Goal: Information Seeking & Learning: Learn about a topic

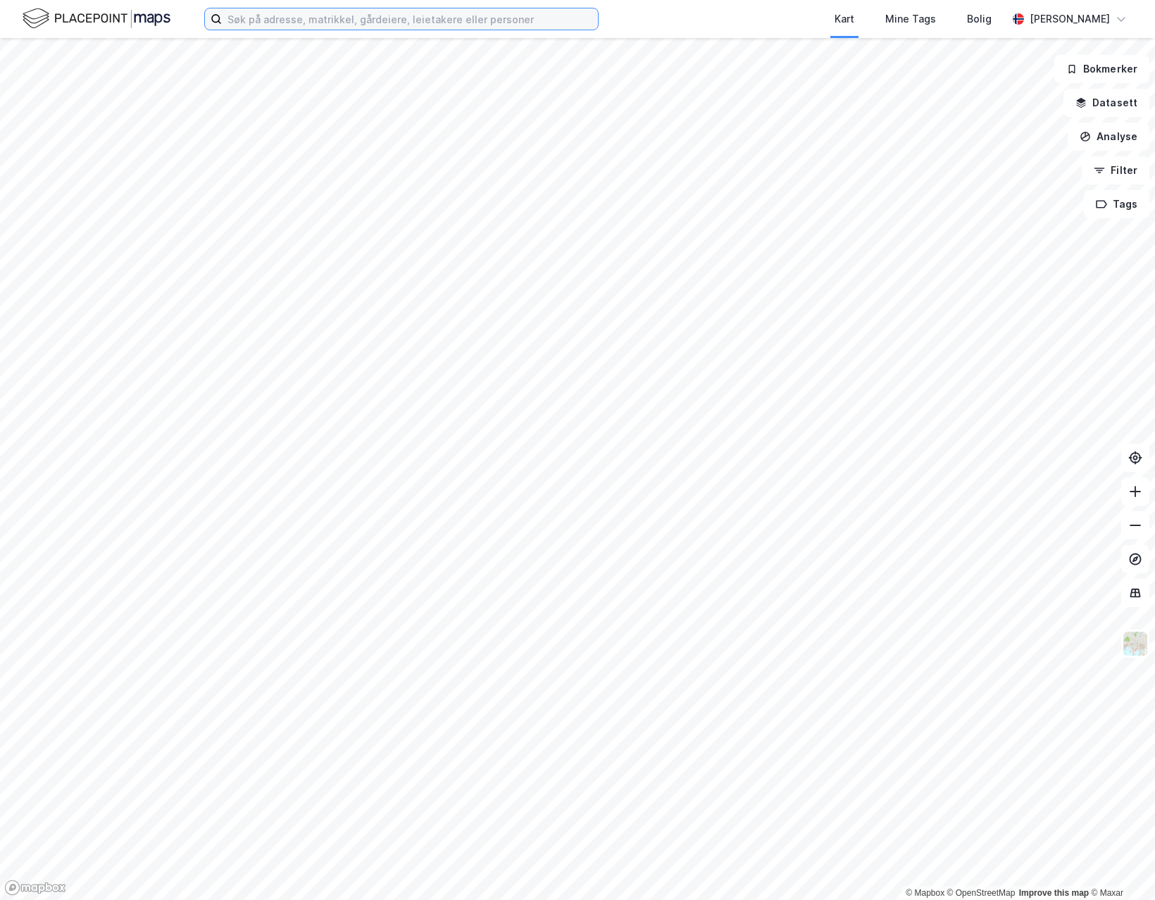
click at [354, 18] on input at bounding box center [410, 18] width 376 height 21
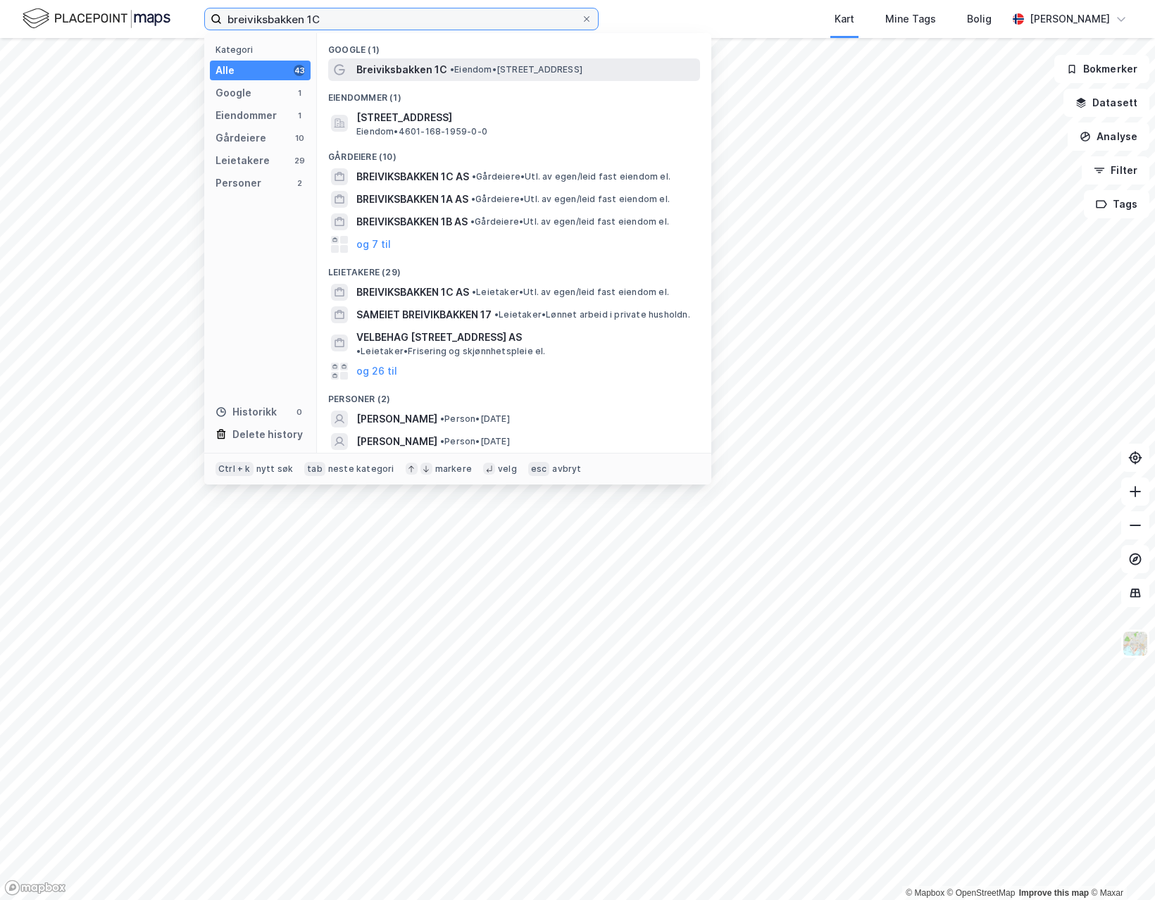
type input "breiviksbakken 1C"
click at [486, 70] on span "• Eiendom • [STREET_ADDRESS]" at bounding box center [516, 69] width 132 height 11
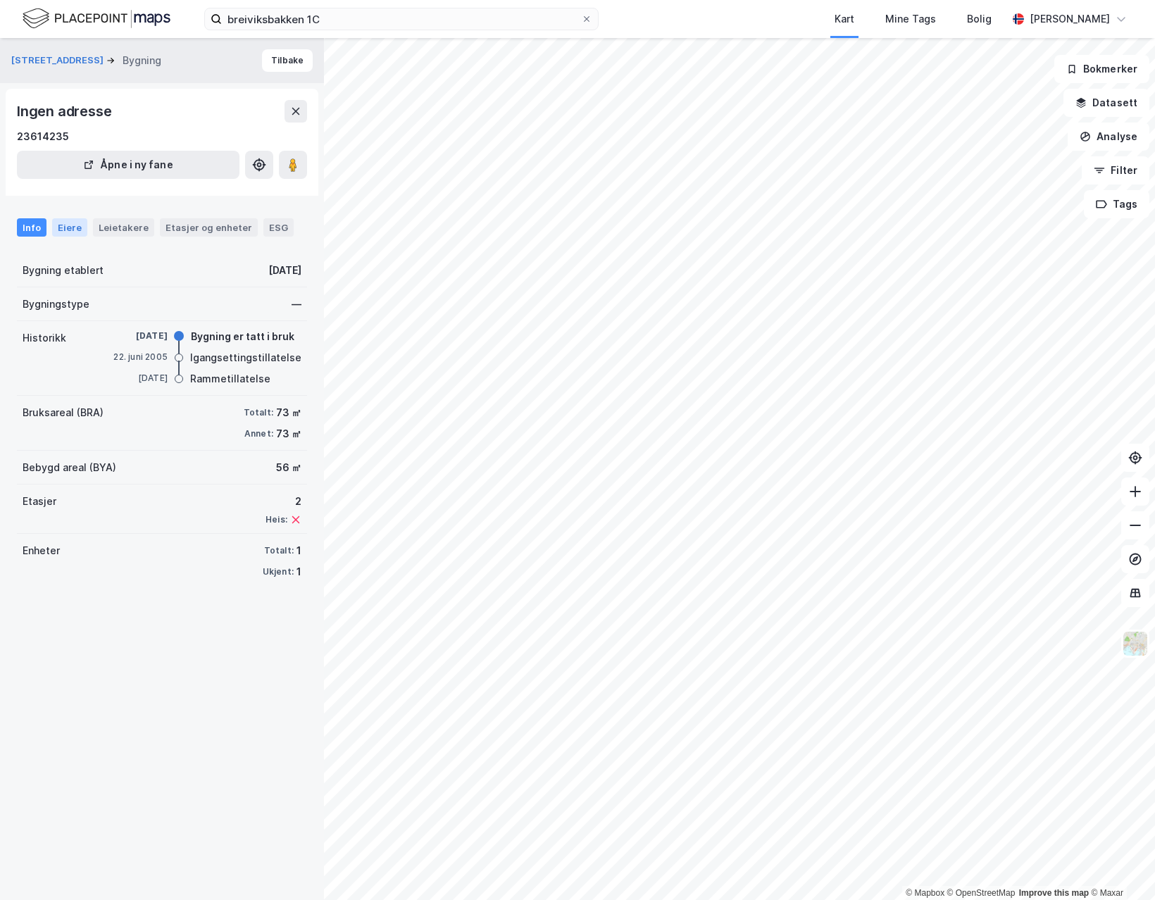
click at [71, 232] on div "Eiere" at bounding box center [69, 227] width 35 height 18
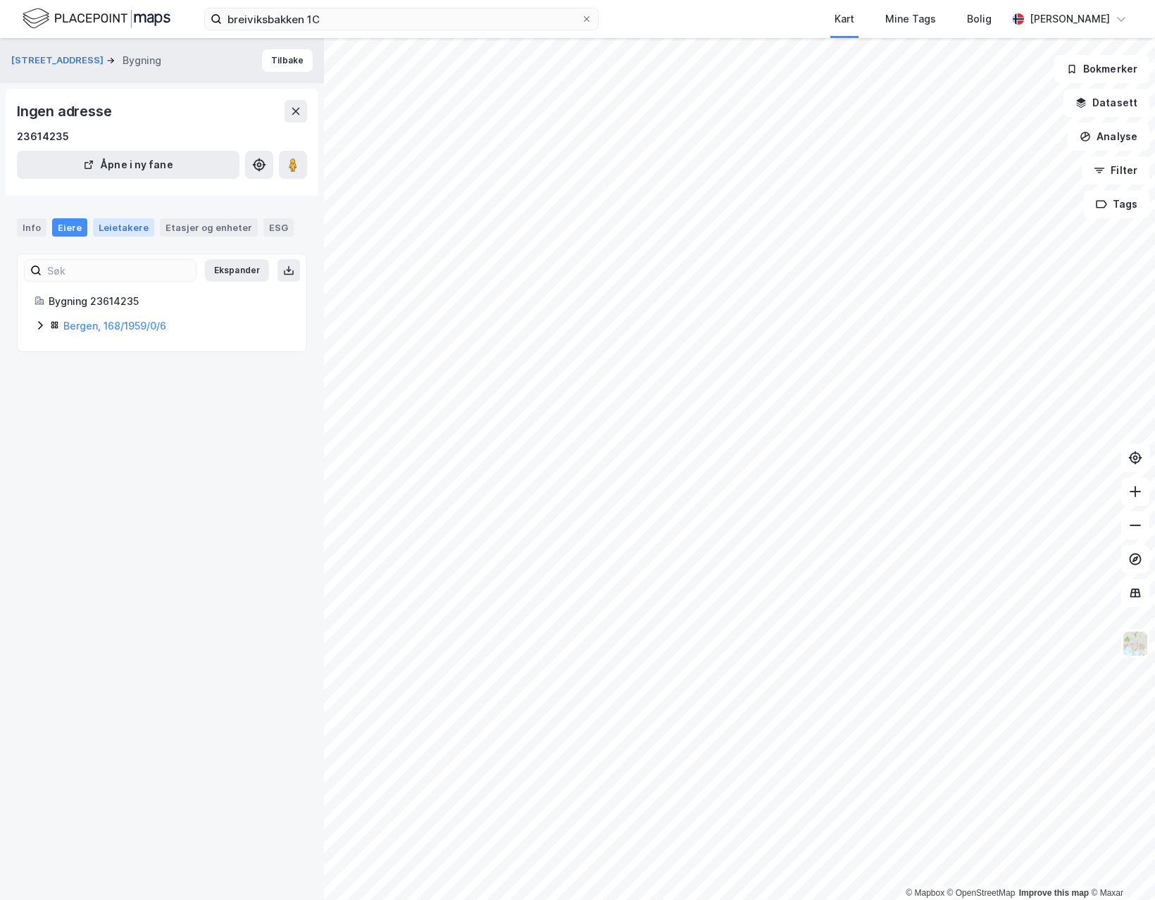
click at [101, 232] on div "Leietakere" at bounding box center [123, 227] width 61 height 18
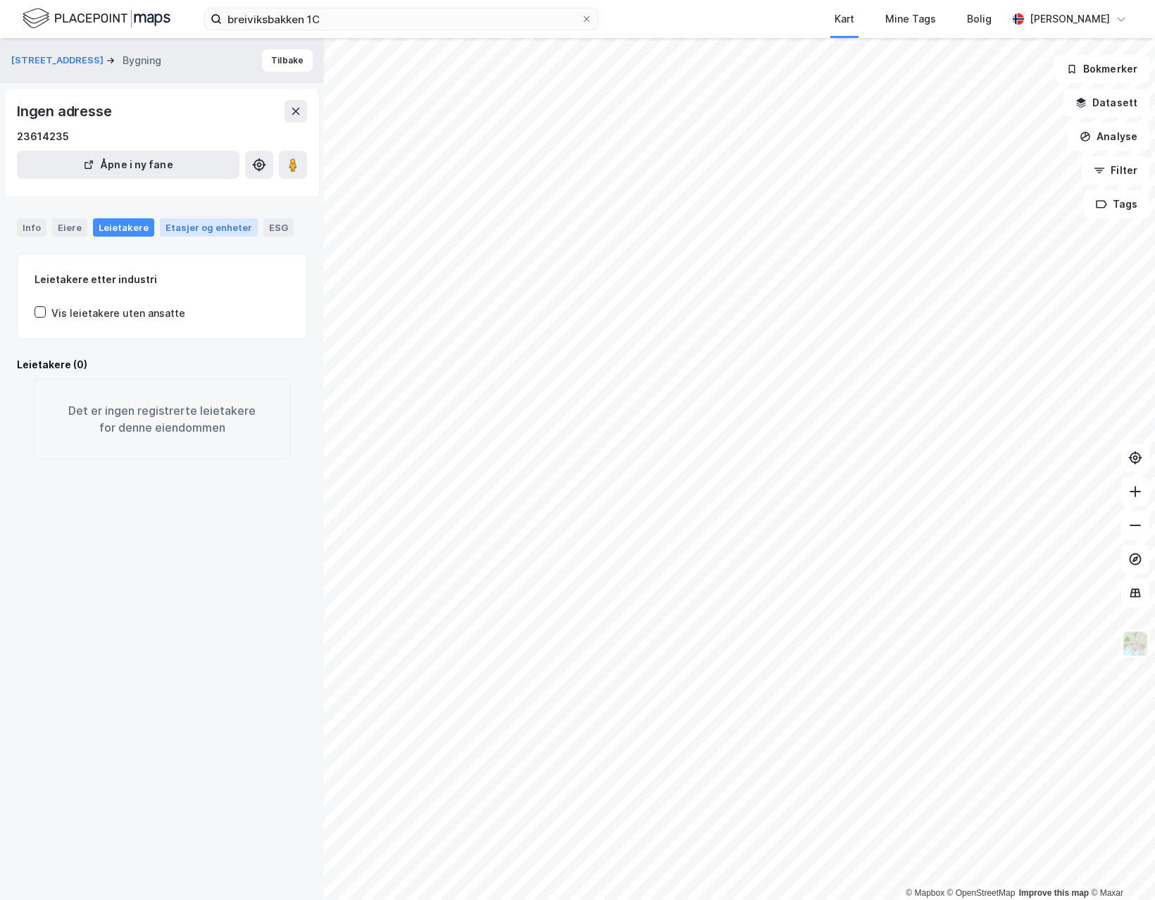
click at [191, 231] on div "Etasjer og enheter" at bounding box center [208, 227] width 87 height 13
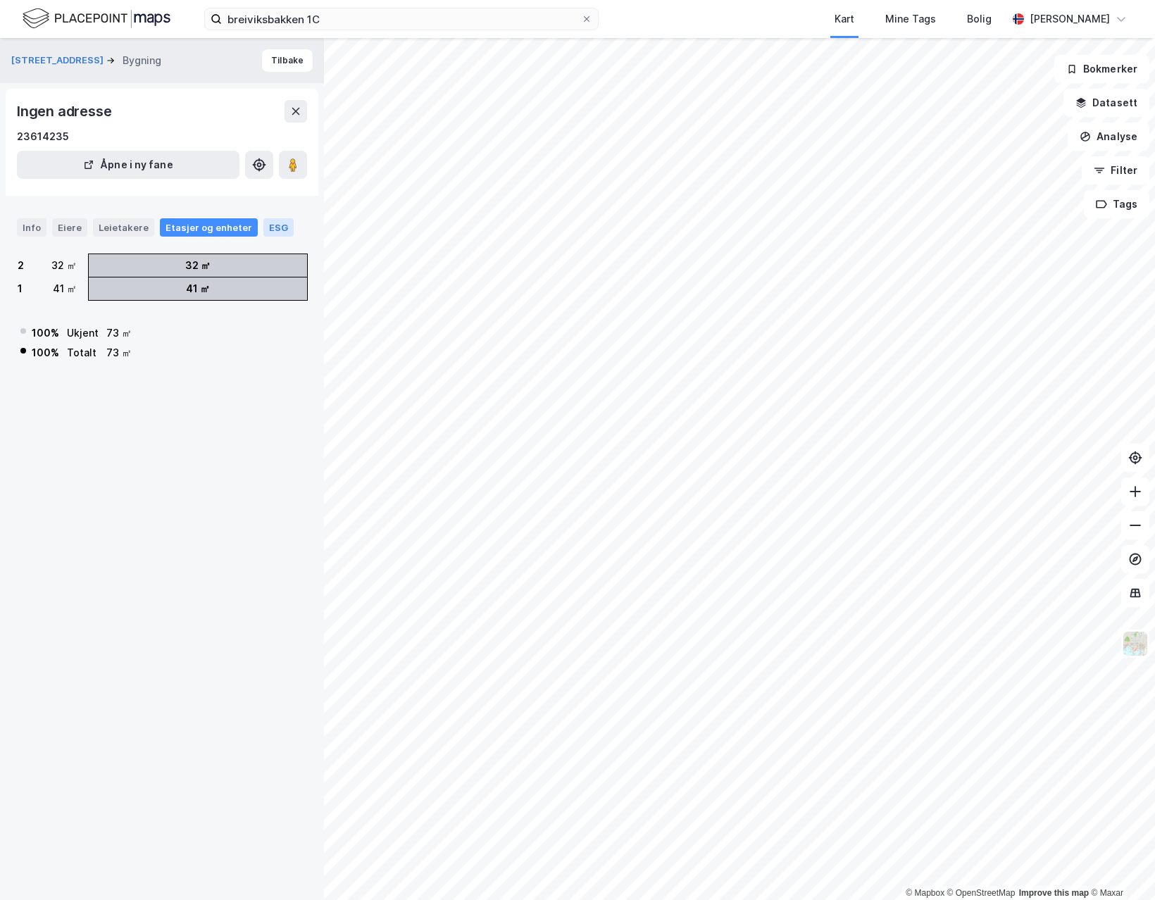
click at [271, 228] on div "ESG" at bounding box center [278, 227] width 30 height 18
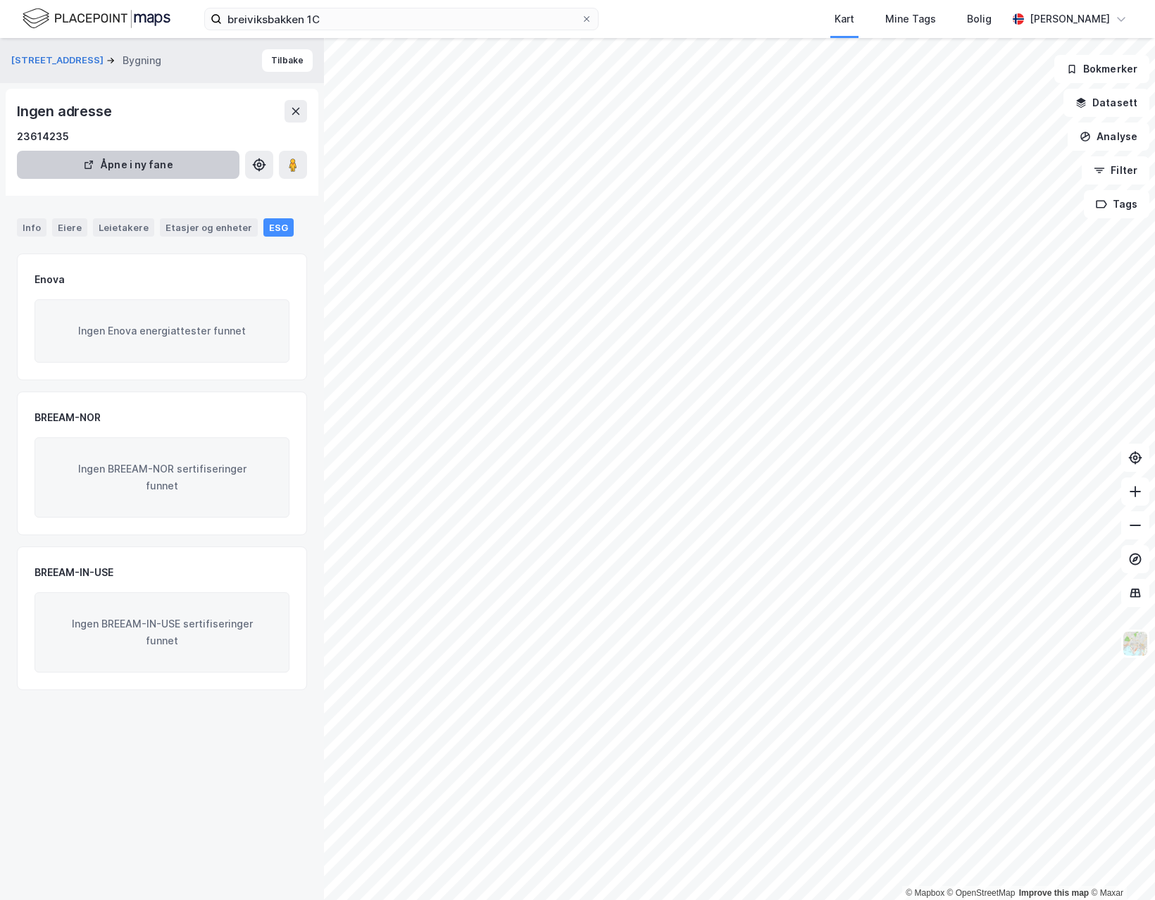
click at [99, 161] on button "Åpne i ny fane" at bounding box center [128, 165] width 223 height 28
click at [88, 225] on div "Info Eiere Leietakere Etasjer og enheter ESG" at bounding box center [162, 227] width 290 height 18
click at [61, 227] on div "Eiere" at bounding box center [69, 227] width 35 height 18
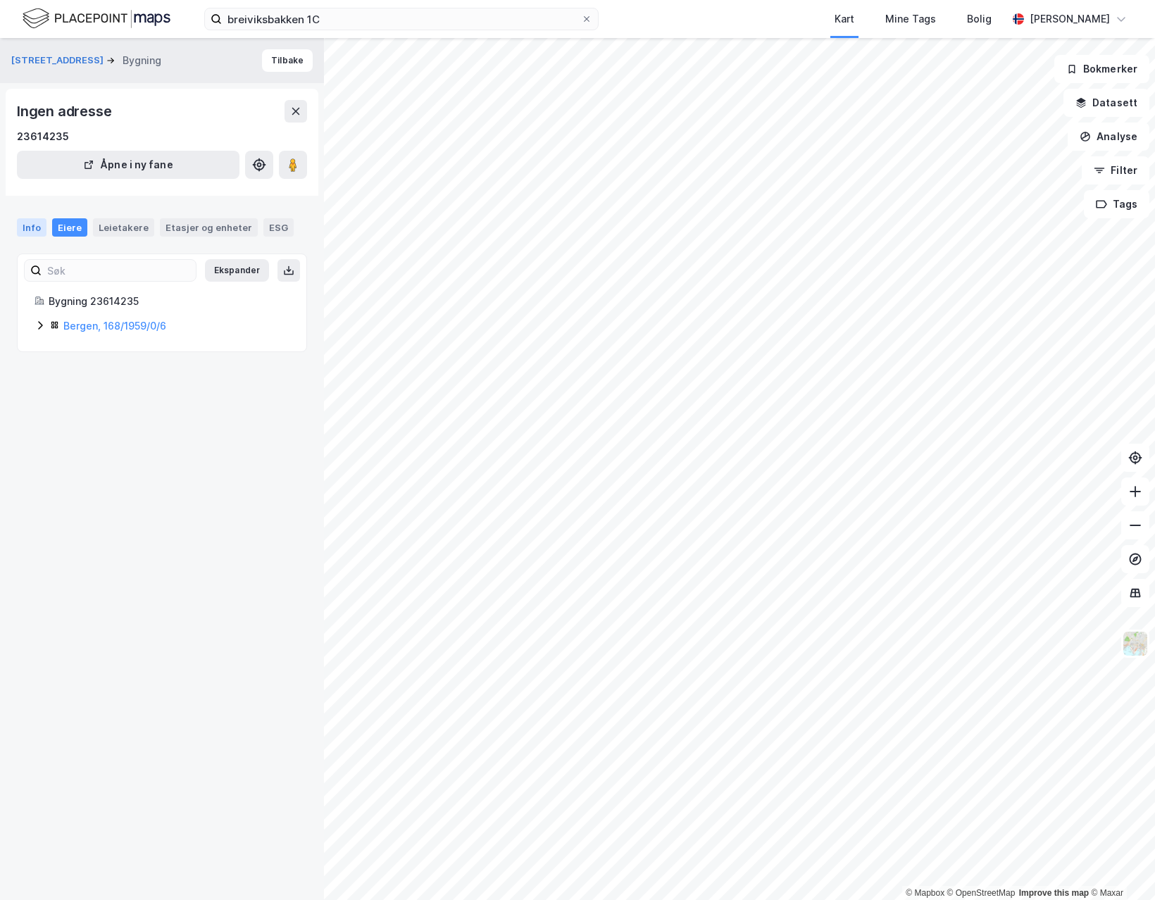
click at [28, 231] on div "Info" at bounding box center [32, 227] width 30 height 18
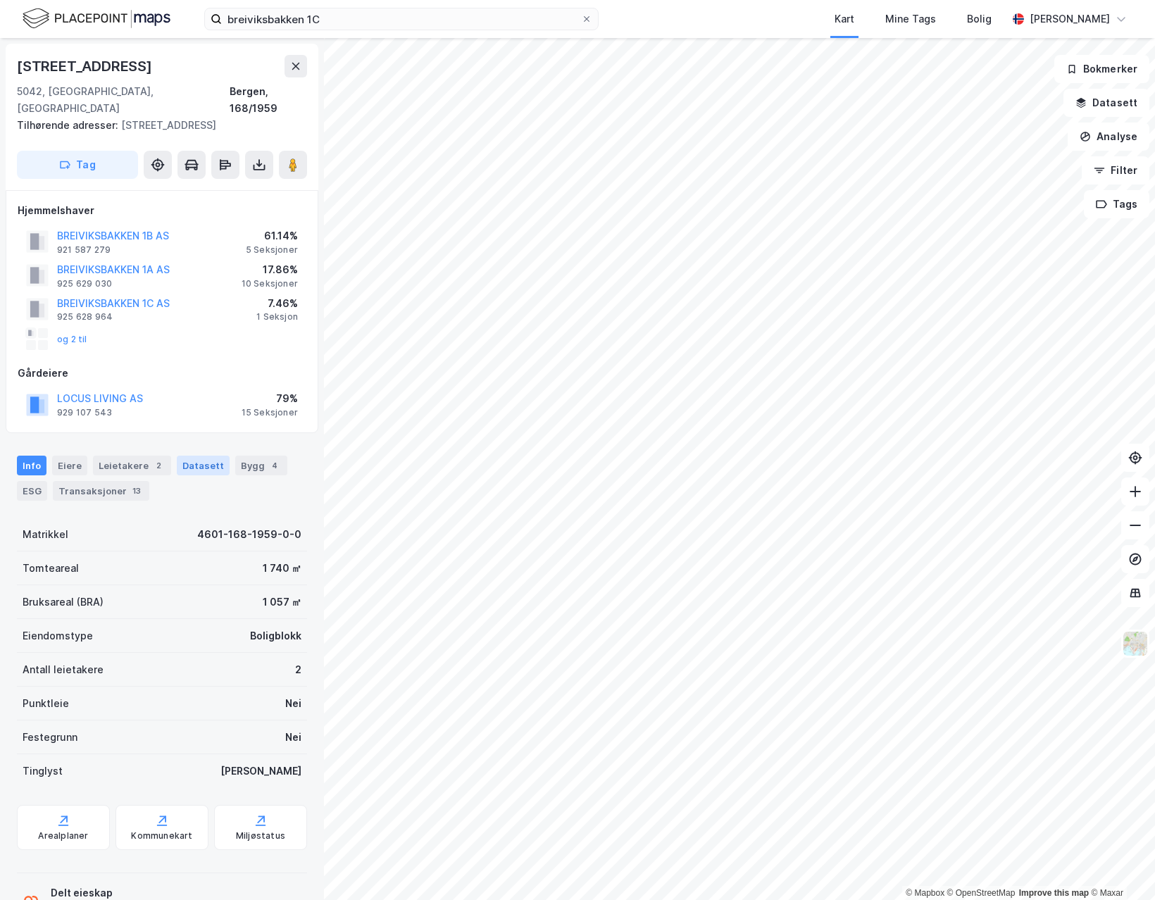
click at [208, 456] on div "Datasett" at bounding box center [203, 466] width 53 height 20
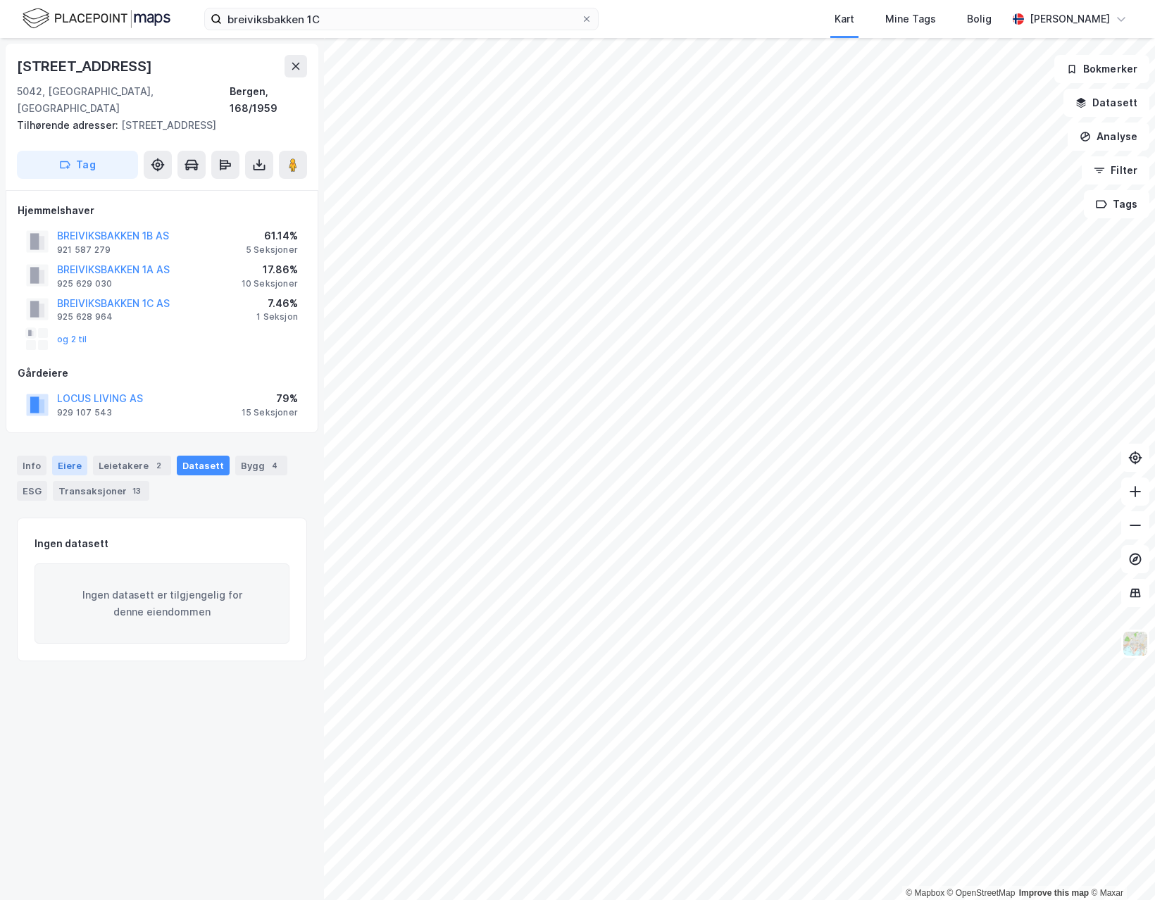
click at [75, 456] on div "Eiere" at bounding box center [69, 466] width 35 height 20
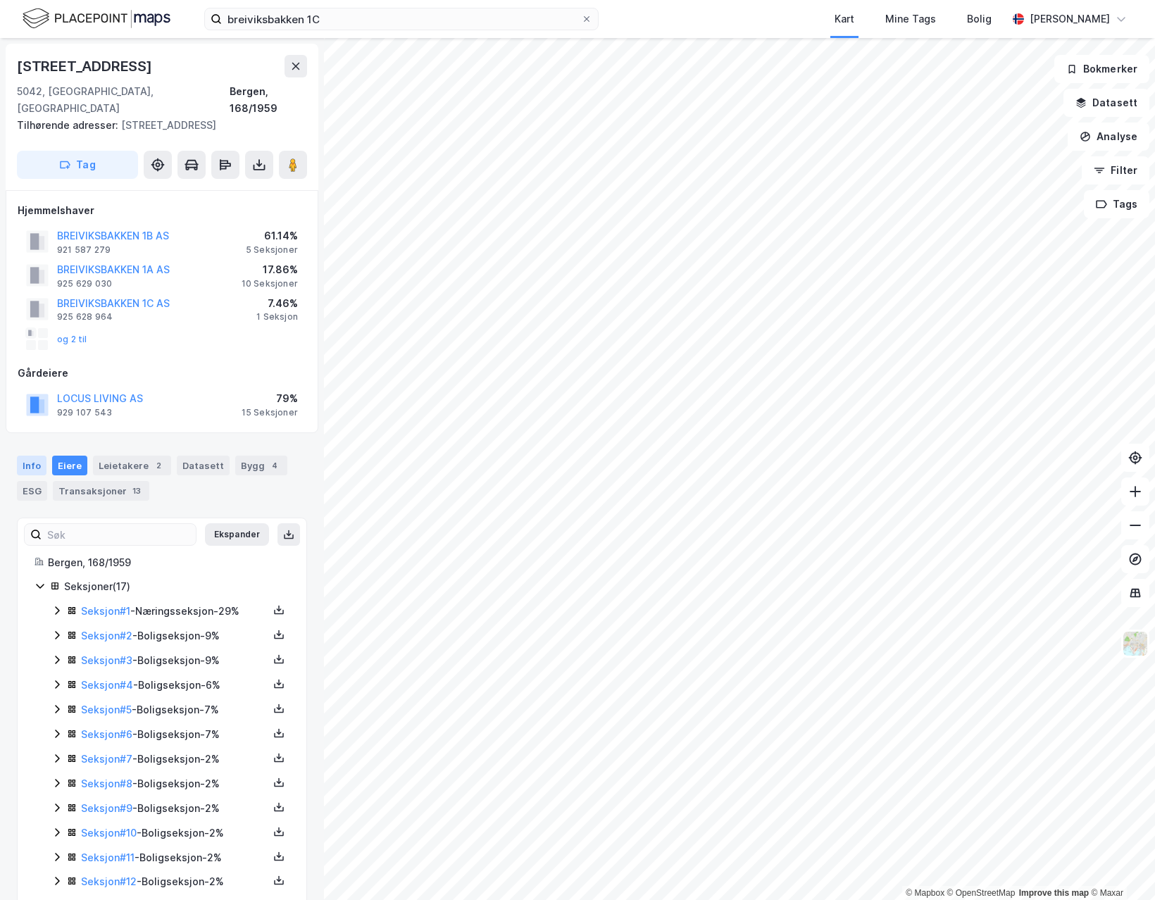
click at [42, 456] on div "Info" at bounding box center [32, 466] width 30 height 20
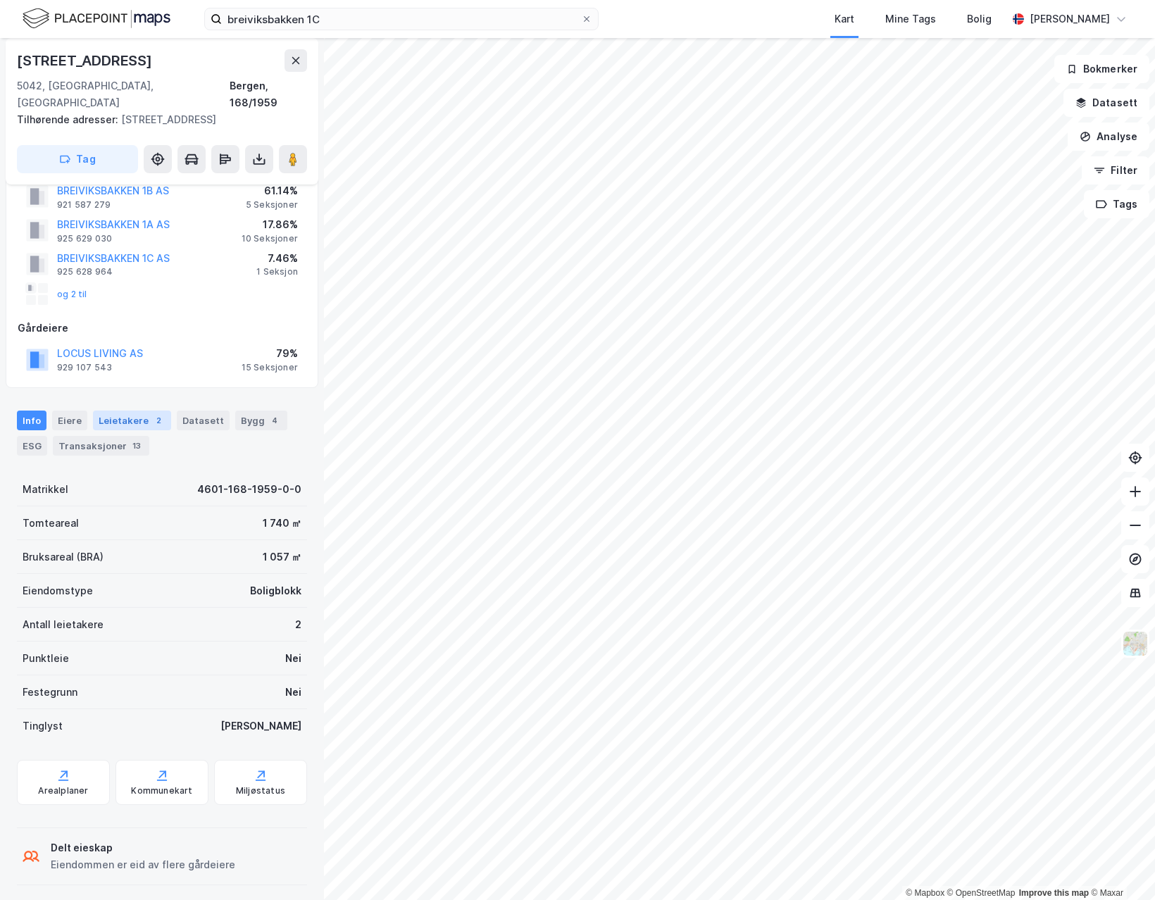
scroll to position [93, 0]
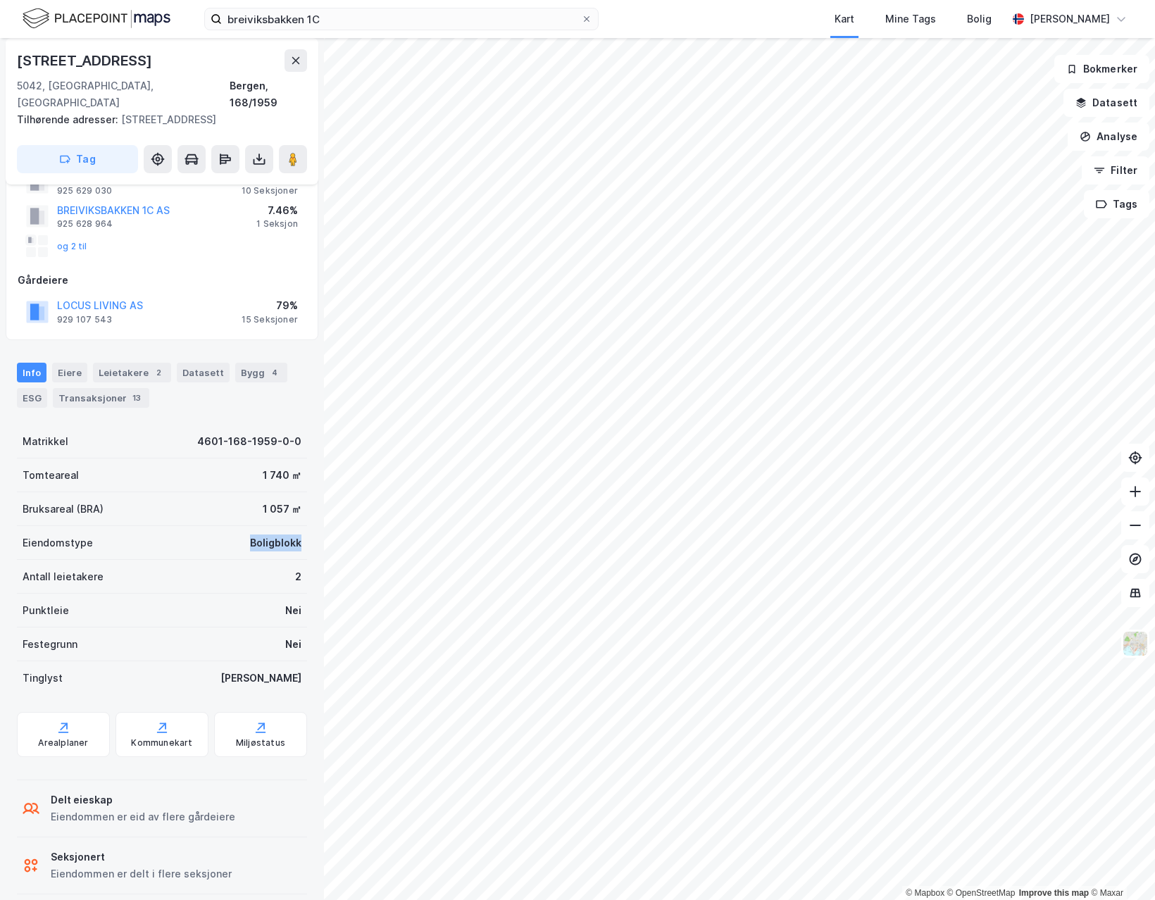
drag, startPoint x: 289, startPoint y: 525, endPoint x: 242, endPoint y: 523, distance: 47.2
click at [250, 534] on div "Boligblokk" at bounding box center [275, 542] width 51 height 17
click at [59, 737] on div "Arealplaner" at bounding box center [63, 742] width 50 height 11
click at [169, 737] on div "Kommunekart" at bounding box center [161, 742] width 61 height 11
